Goal: Obtain resource: Obtain resource

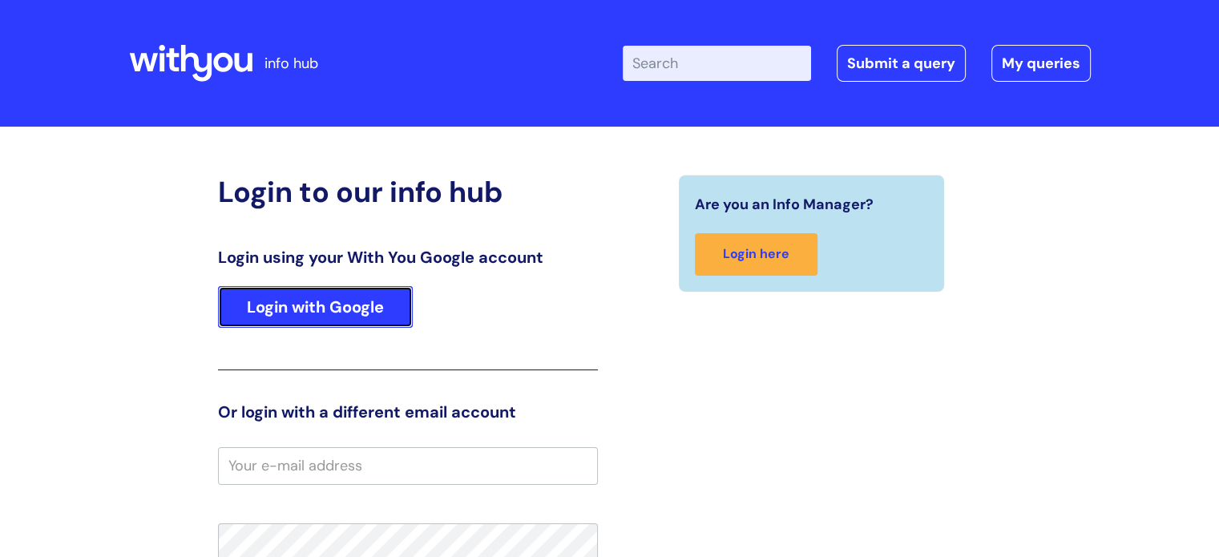
click at [383, 315] on link "Login with Google" at bounding box center [315, 307] width 195 height 42
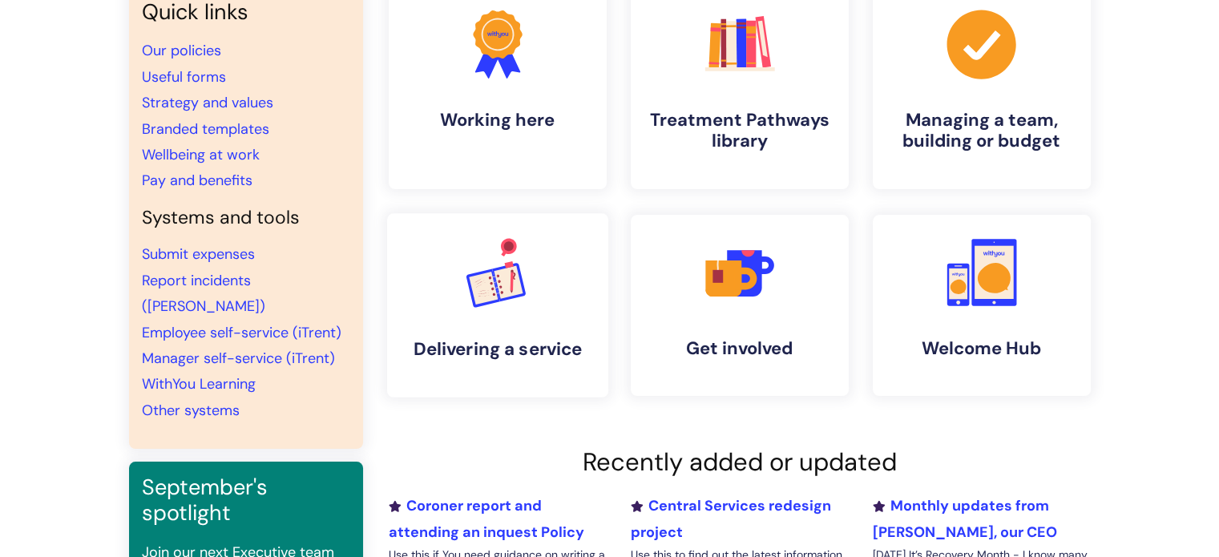
scroll to position [160, 0]
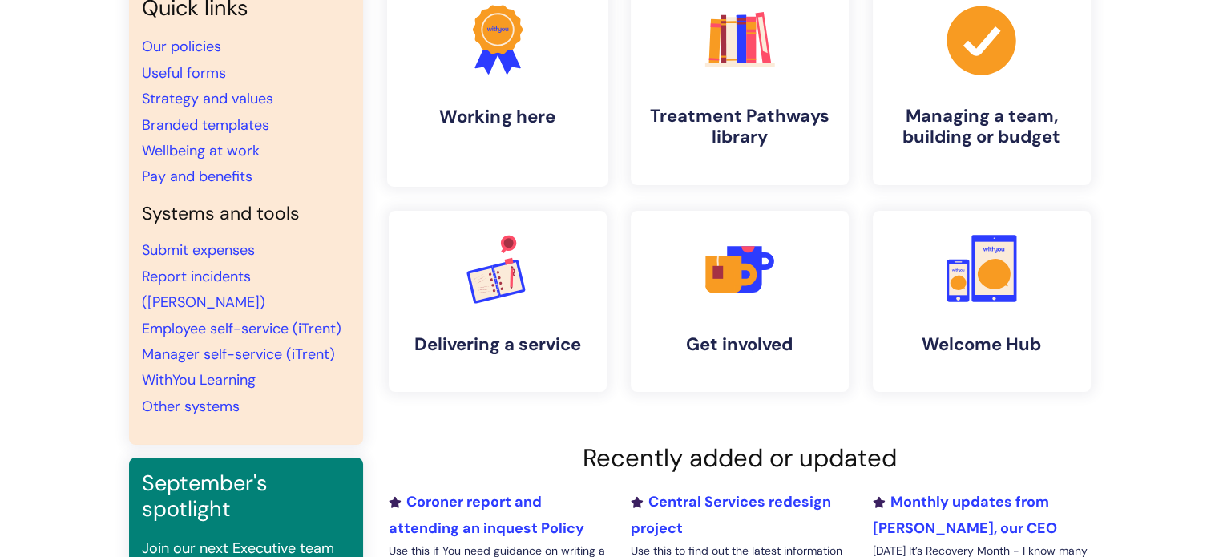
click at [501, 55] on icon at bounding box center [507, 57] width 26 height 34
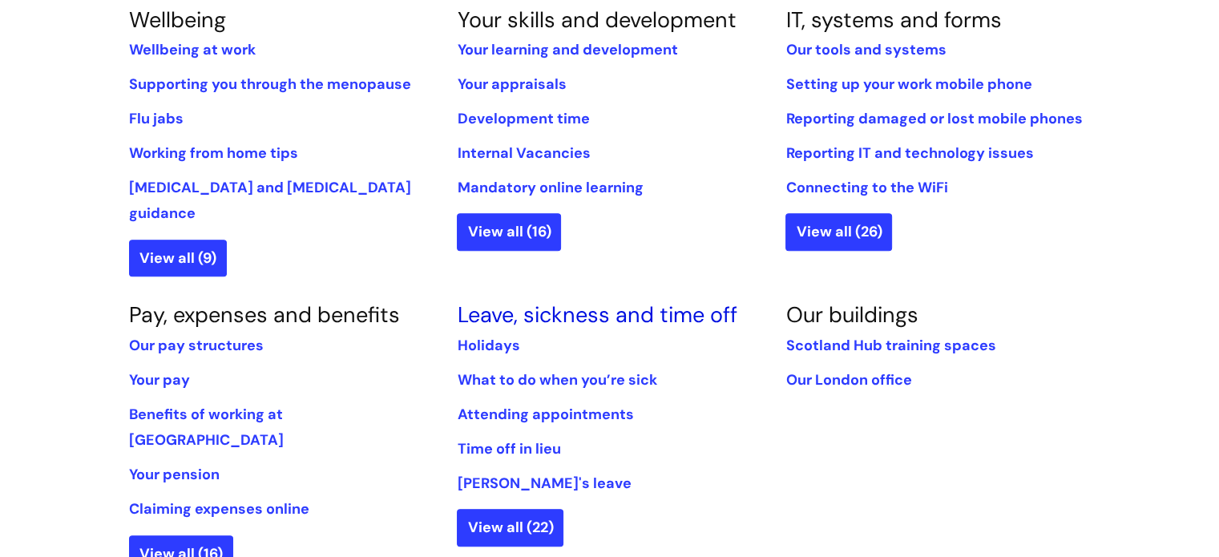
scroll to position [721, 0]
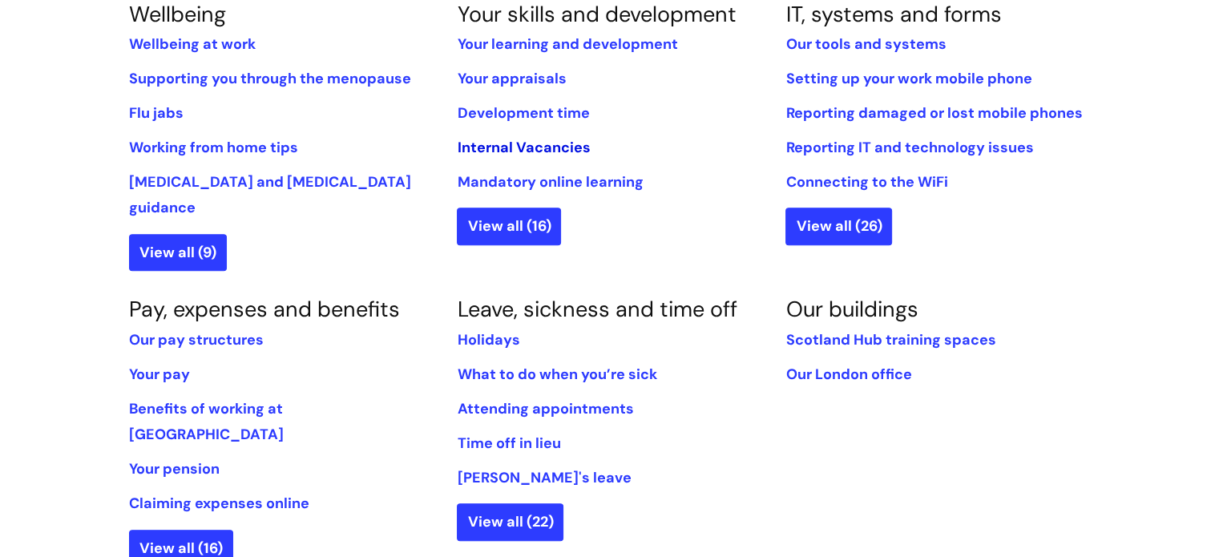
click at [568, 143] on link "Internal Vacancies" at bounding box center [523, 147] width 133 height 19
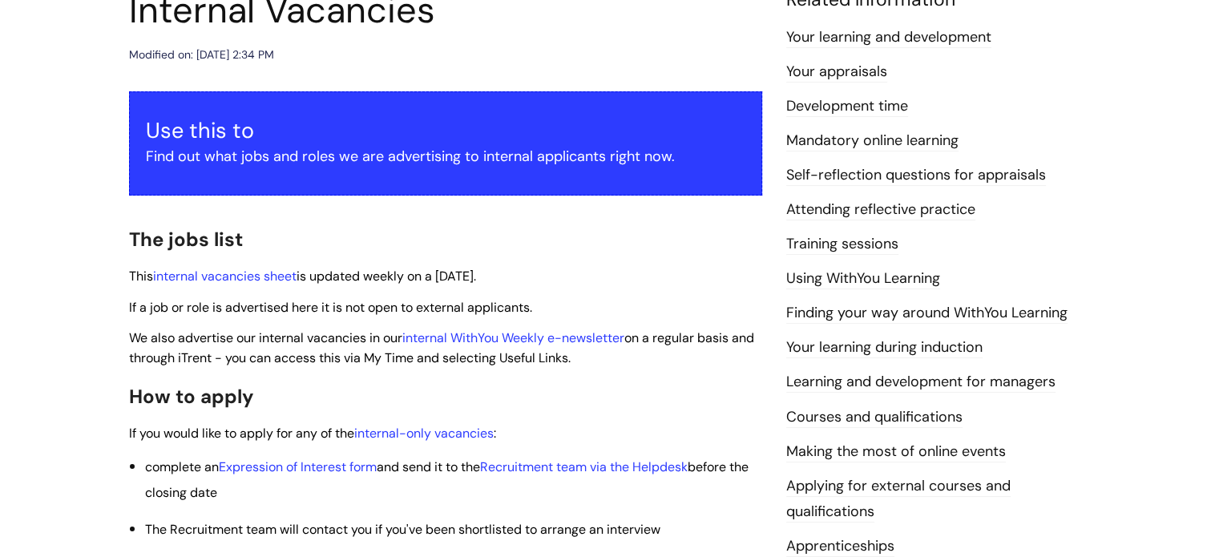
scroll to position [240, 0]
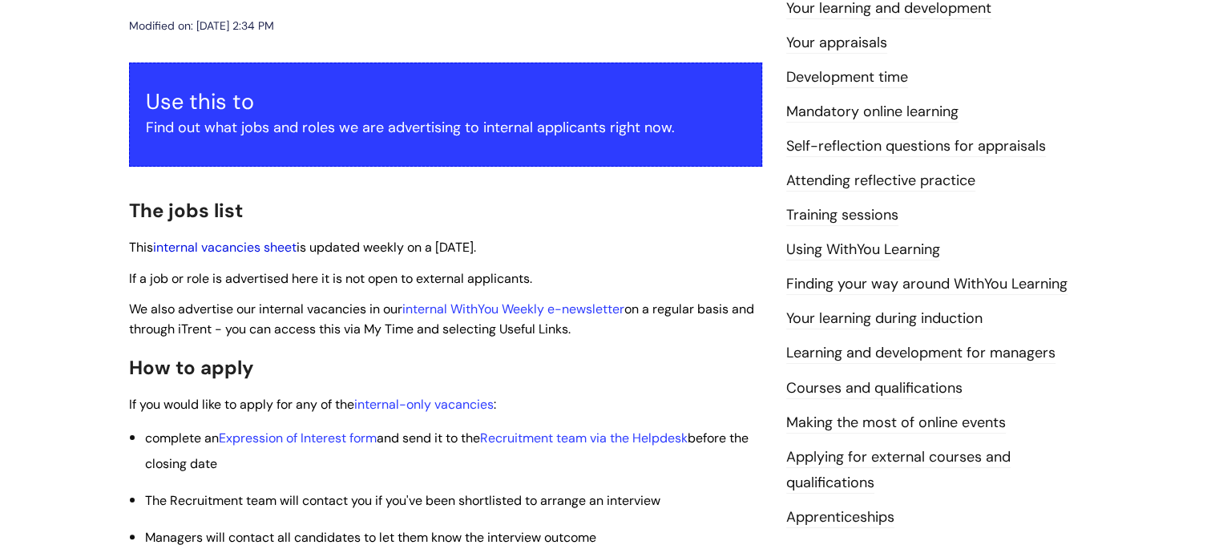
click at [233, 249] on link "internal vacancies sheet" at bounding box center [224, 247] width 143 height 17
